Goal: Task Accomplishment & Management: Use online tool/utility

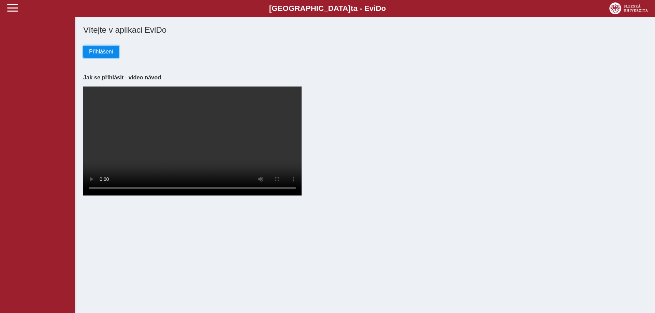
click at [89, 55] on span "Přihlášení" at bounding box center [101, 52] width 24 height 6
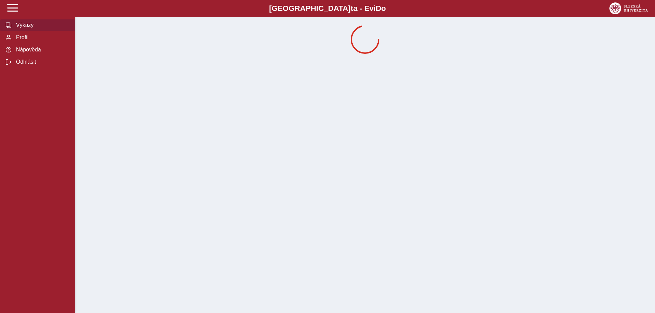
click at [14, 27] on span "Výkazy" at bounding box center [41, 25] width 55 height 6
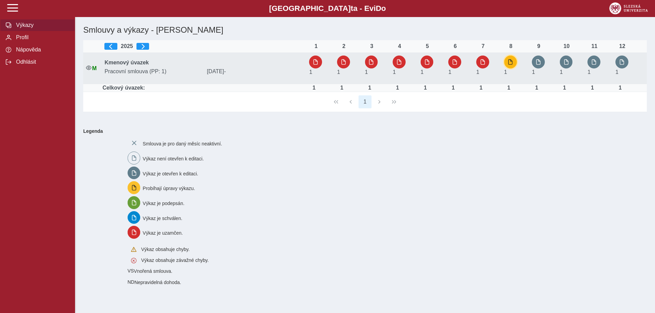
click at [510, 63] on span "button" at bounding box center [510, 61] width 5 height 5
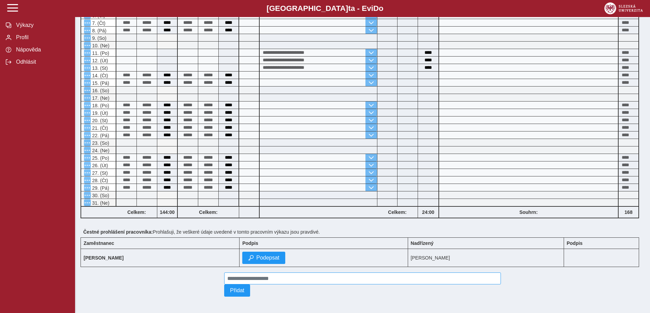
scroll to position [161, 0]
click at [256, 257] on span "Podepsat" at bounding box center [267, 258] width 23 height 6
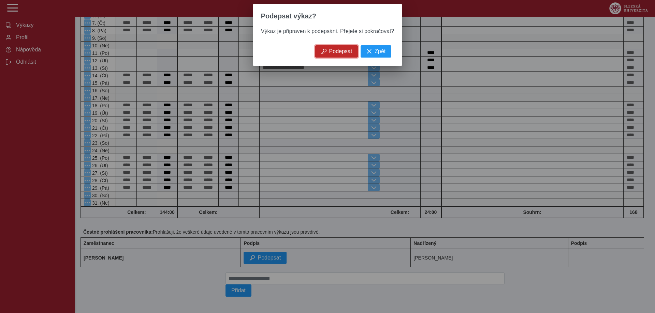
click at [341, 52] on span "Podepsat" at bounding box center [340, 51] width 23 height 6
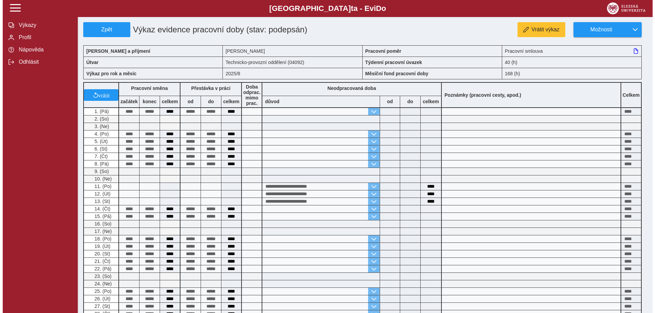
scroll to position [0, 0]
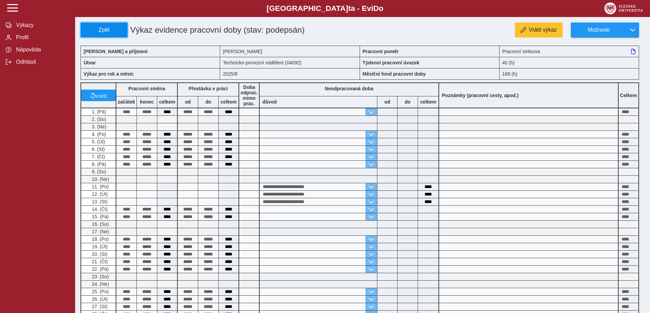
click at [94, 33] on span "Zpět" at bounding box center [104, 30] width 41 height 6
